Goal: Information Seeking & Learning: Understand process/instructions

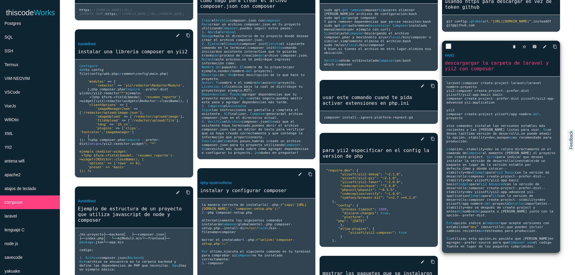
scroll to position [72, 0]
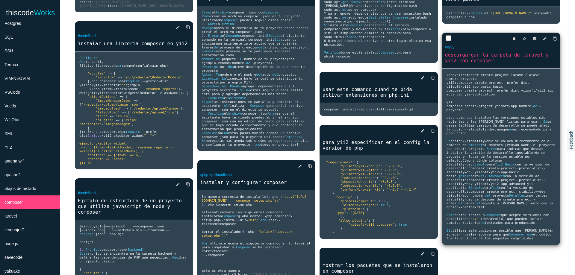
click at [492, 101] on span "application yii3 composer create" at bounding box center [471, 101] width 49 height 16
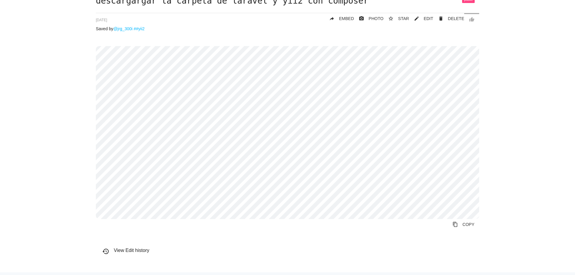
scroll to position [36, 0]
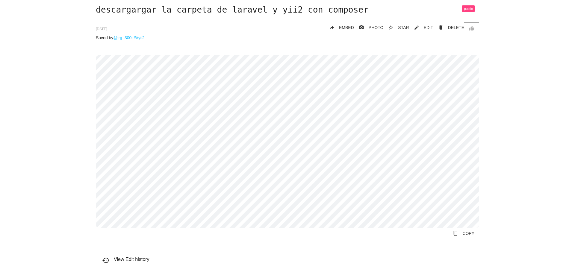
click at [189, 27] on p "[DATE]" at bounding box center [287, 28] width 383 height 5
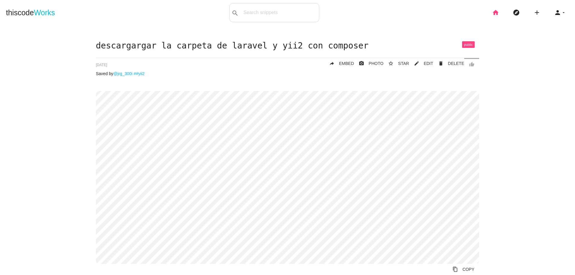
click at [492, 14] on icon "home" at bounding box center [495, 12] width 7 height 19
